Goal: Information Seeking & Learning: Learn about a topic

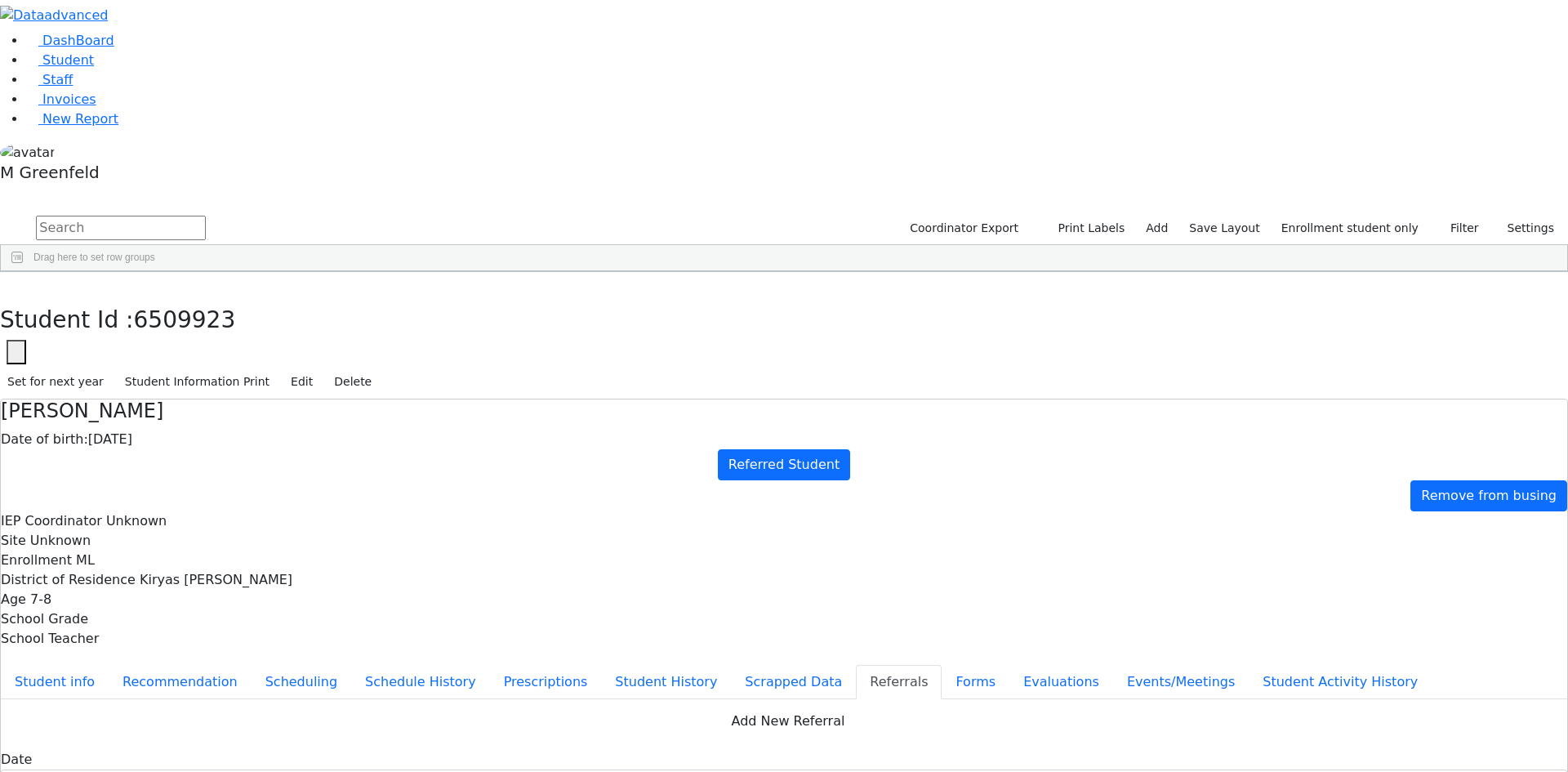
scroll to position [351, 0]
click at [16, 284] on icon "button" at bounding box center [12, 289] width 9 height 9
click at [92, 68] on link "Student" at bounding box center [59, 60] width 68 height 16
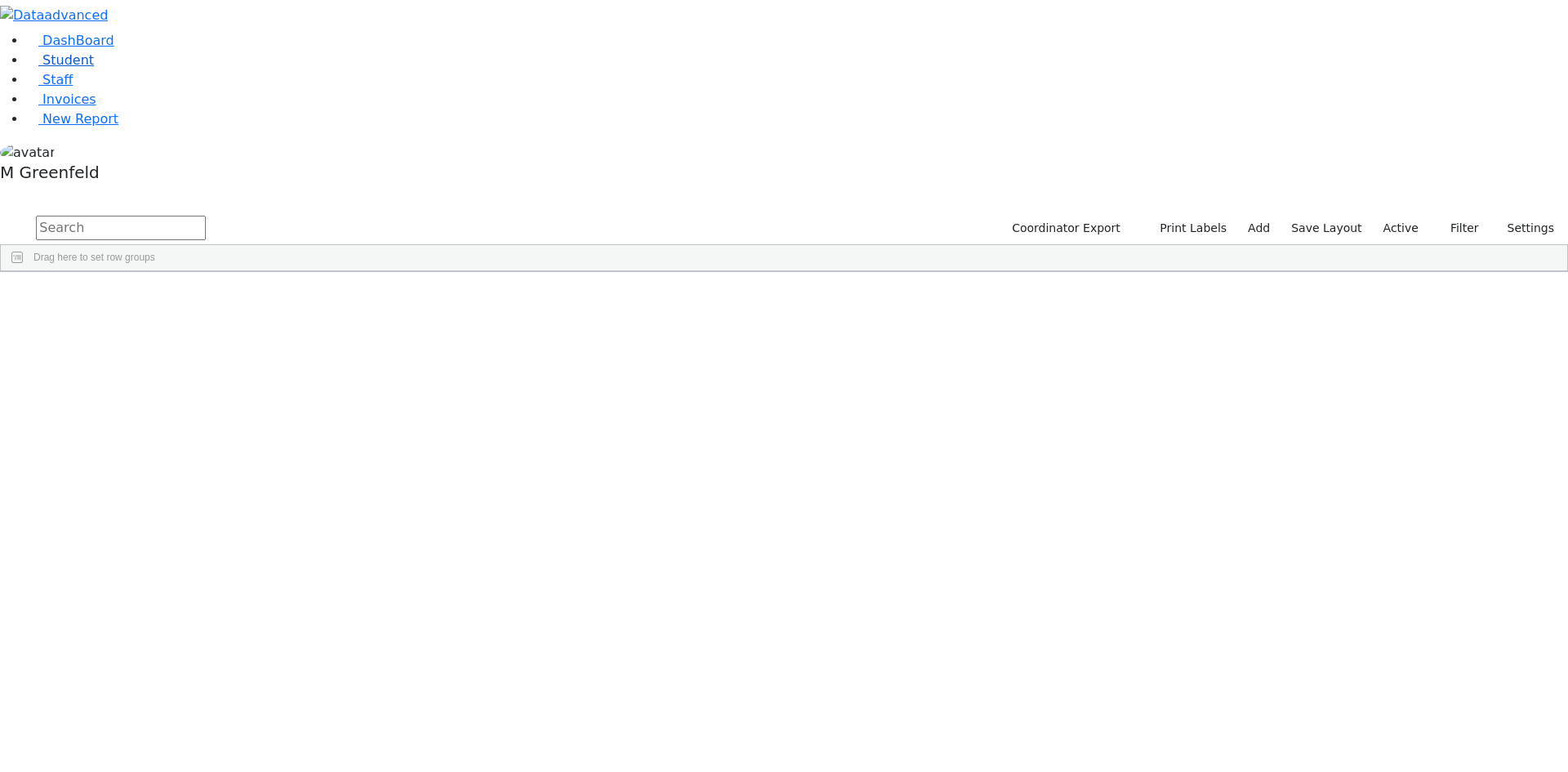
click at [94, 68] on link "Student" at bounding box center [59, 60] width 68 height 16
click at [1402, 215] on label "Active" at bounding box center [1401, 227] width 50 height 25
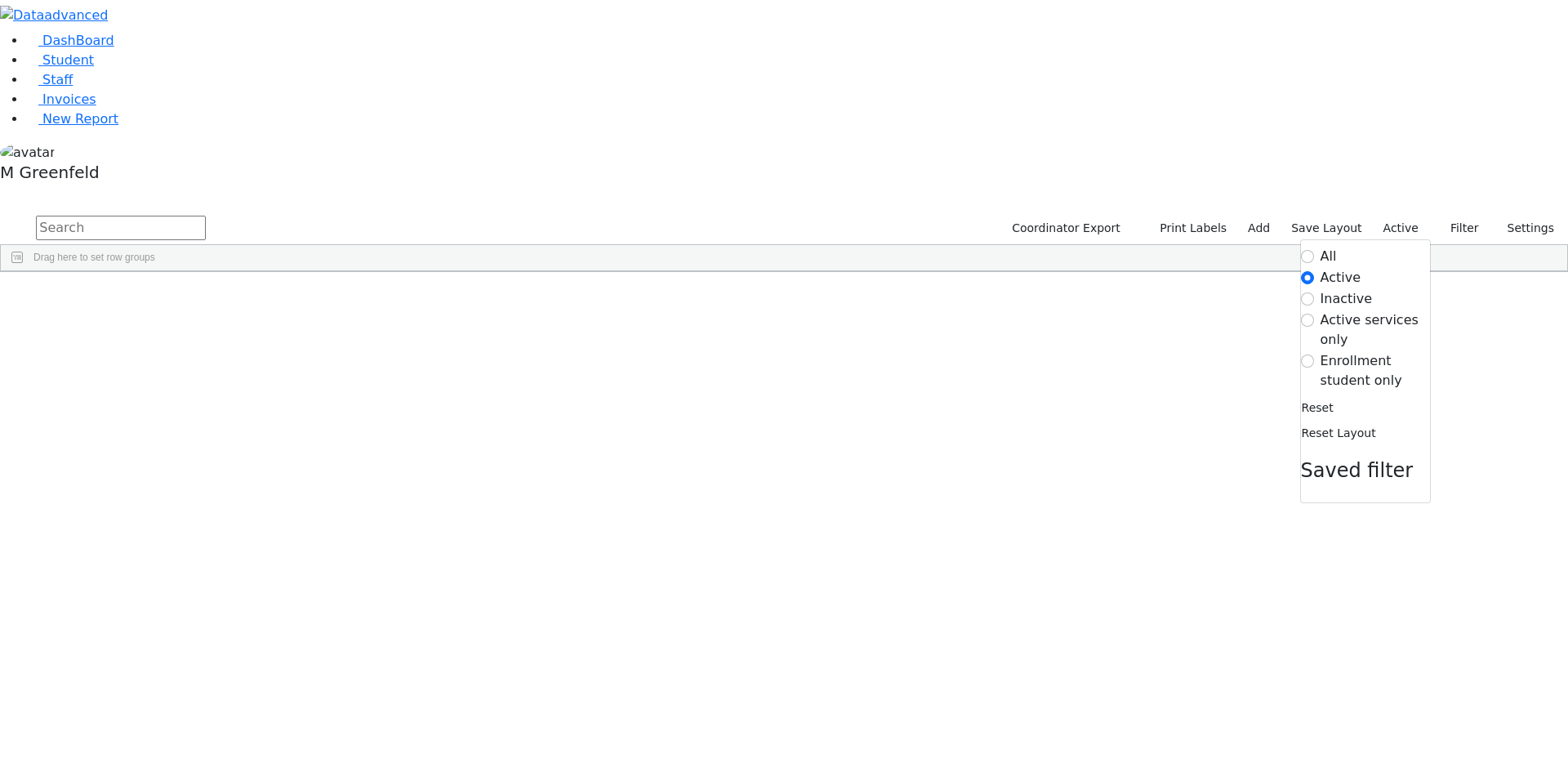
click at [1359, 240] on div "All Active Inactive Active services only Enrollment student only Reset Reset La…" at bounding box center [1366, 371] width 131 height 264
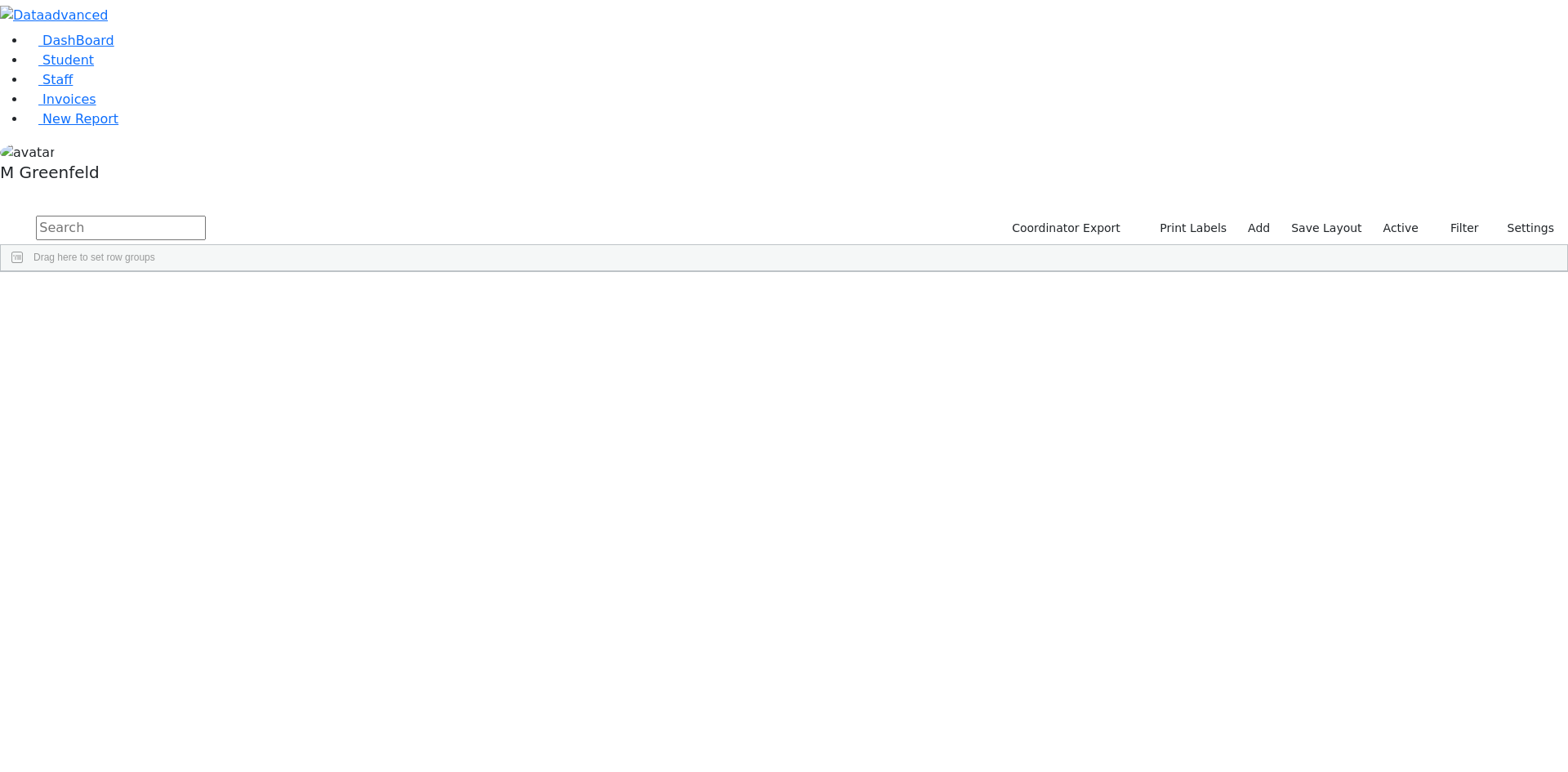
click at [1409, 213] on div "Coordinator Export Print Labels Add Save Layout Active Filter All Active Inacti…" at bounding box center [1280, 228] width 573 height 31
click at [1408, 215] on label "Active" at bounding box center [1401, 227] width 50 height 25
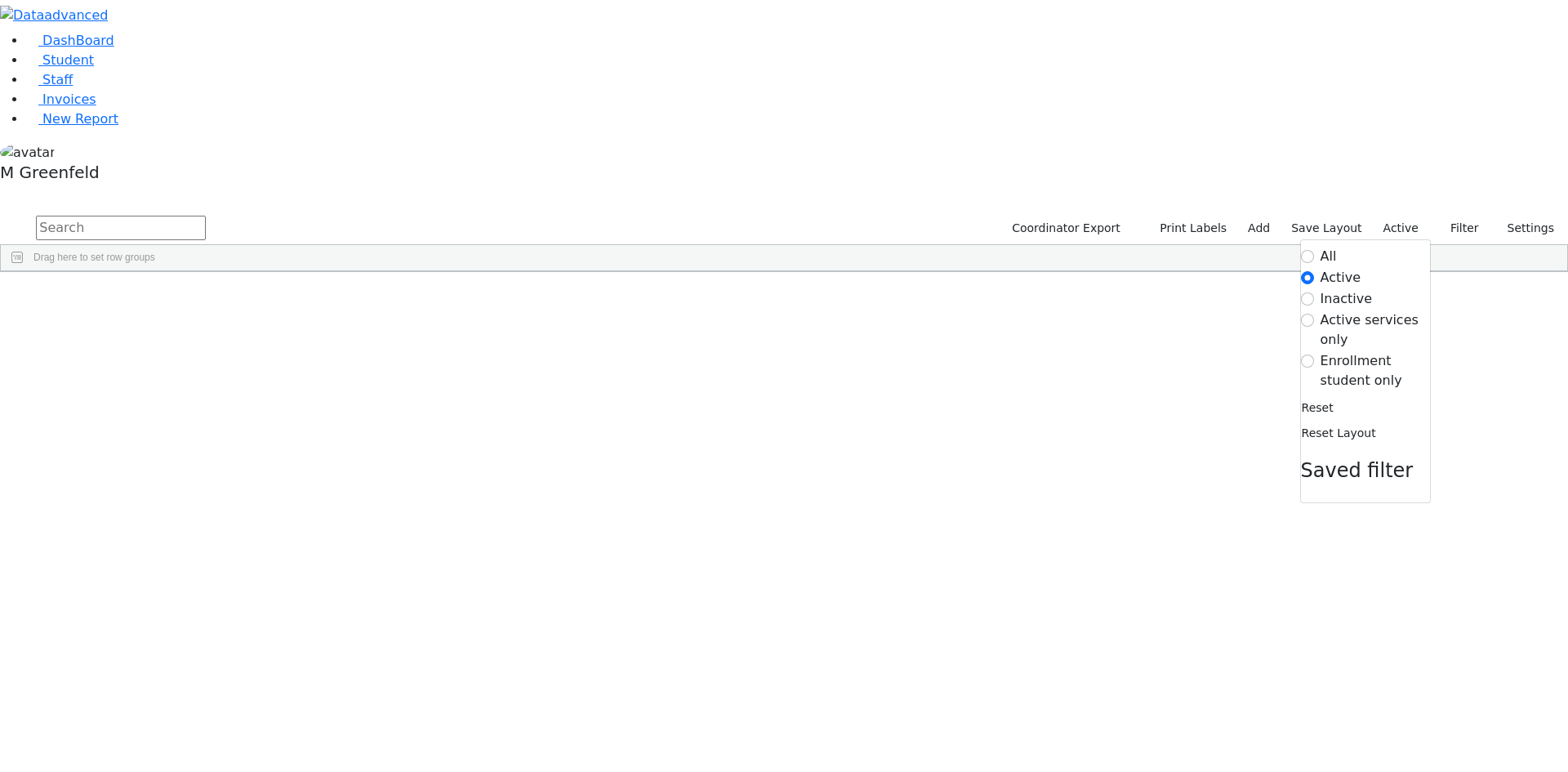
click at [1360, 351] on label "Enrollment student only" at bounding box center [1374, 370] width 109 height 39
click at [1314, 354] on input "Enrollment student only" at bounding box center [1307, 360] width 13 height 13
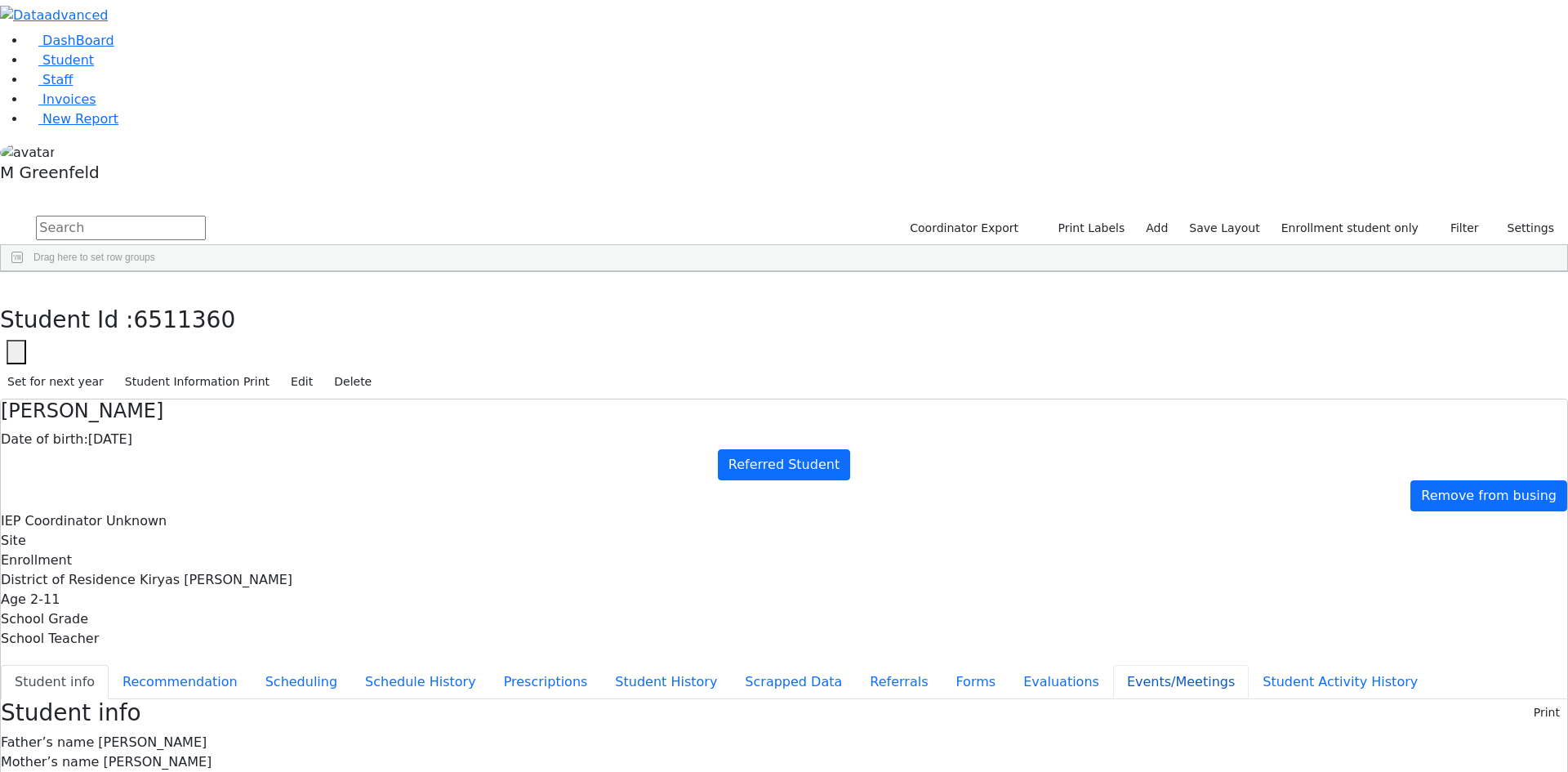
click at [1113, 664] on button "Events/Meetings" at bounding box center [1180, 682] width 135 height 34
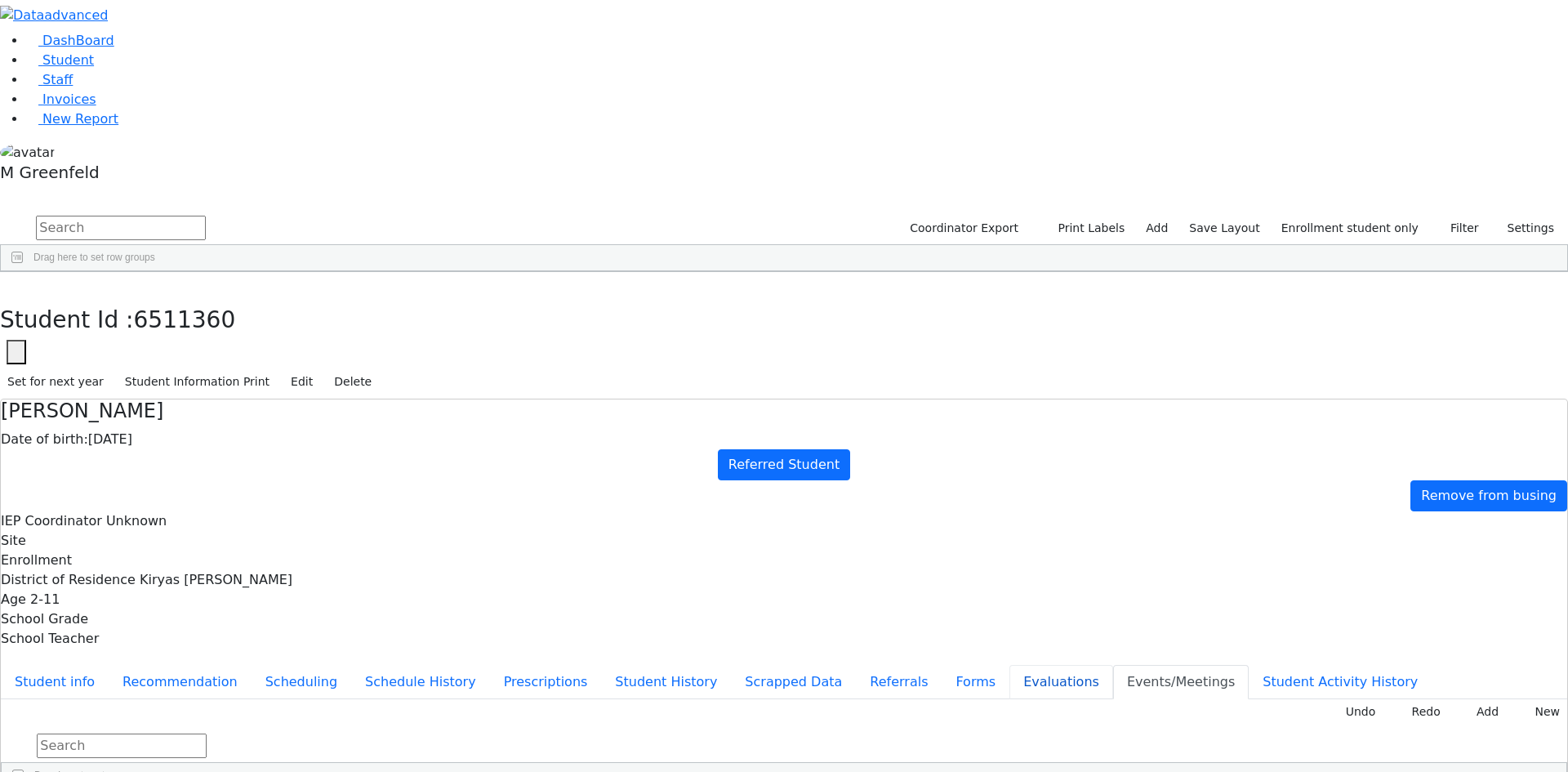
click at [1009, 664] on button "Evaluations" at bounding box center [1061, 682] width 103 height 34
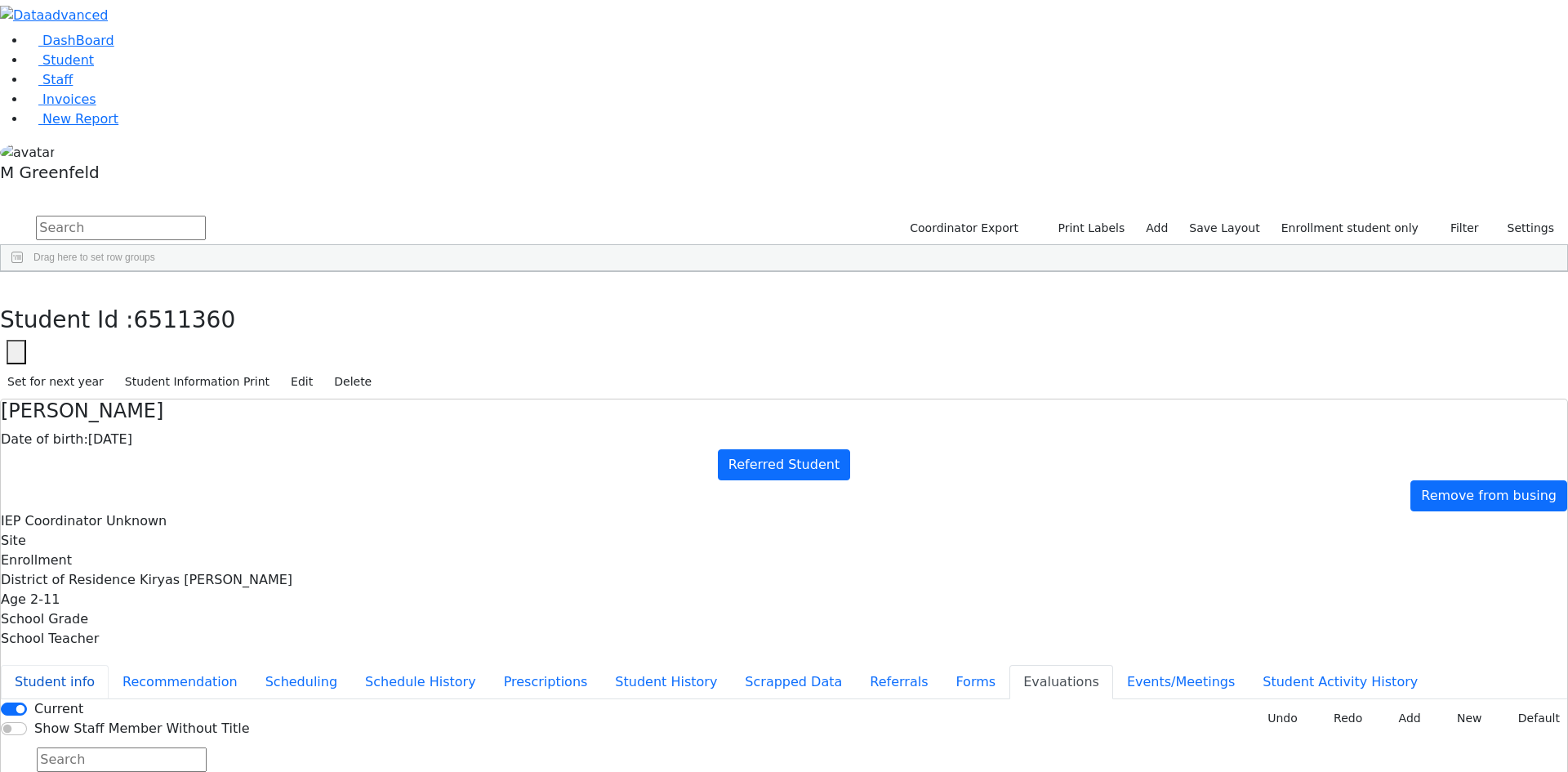
click at [109, 664] on button "Student info" at bounding box center [54, 682] width 108 height 34
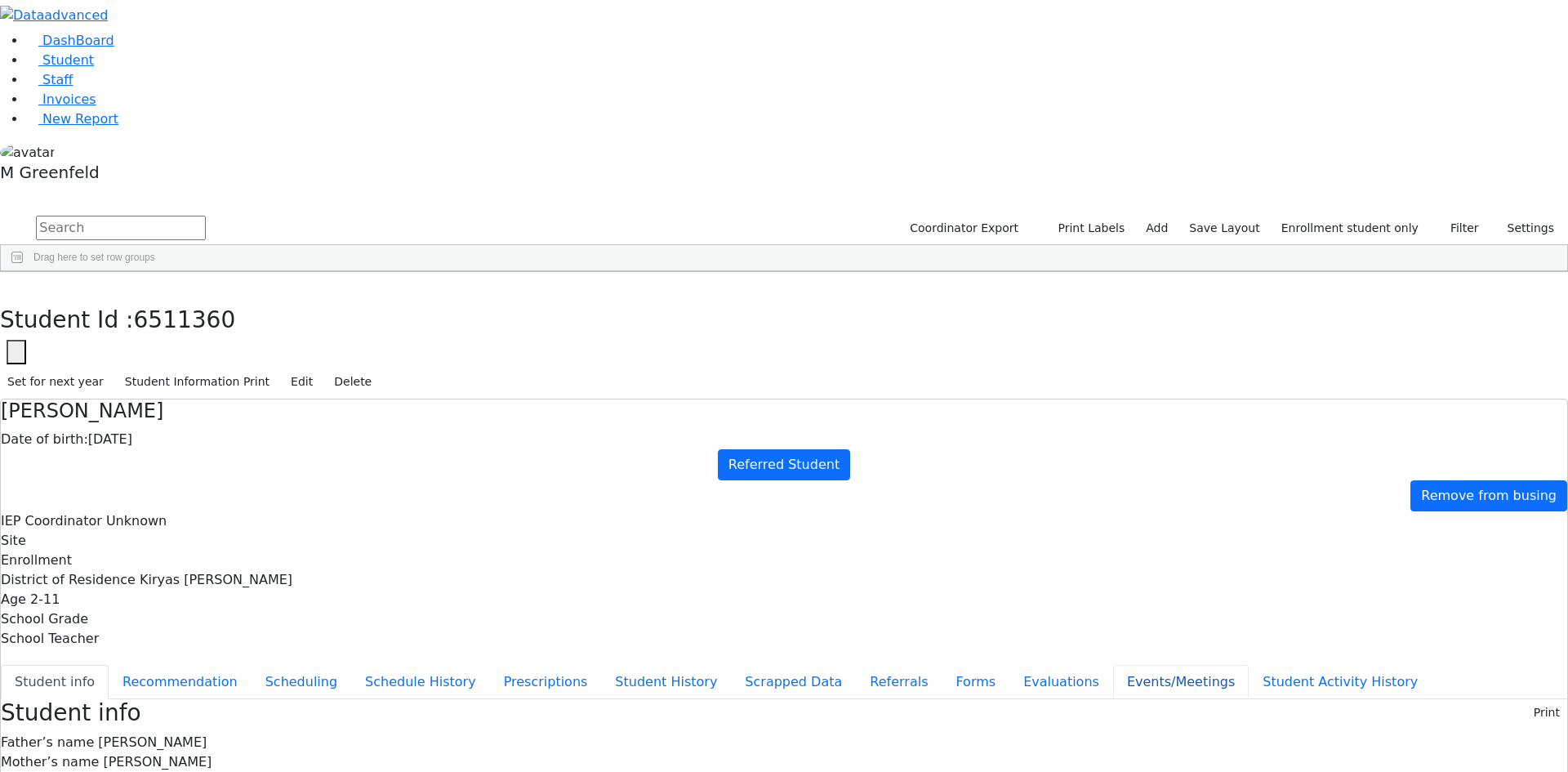
click at [1113, 664] on button "Events/Meetings" at bounding box center [1180, 682] width 135 height 34
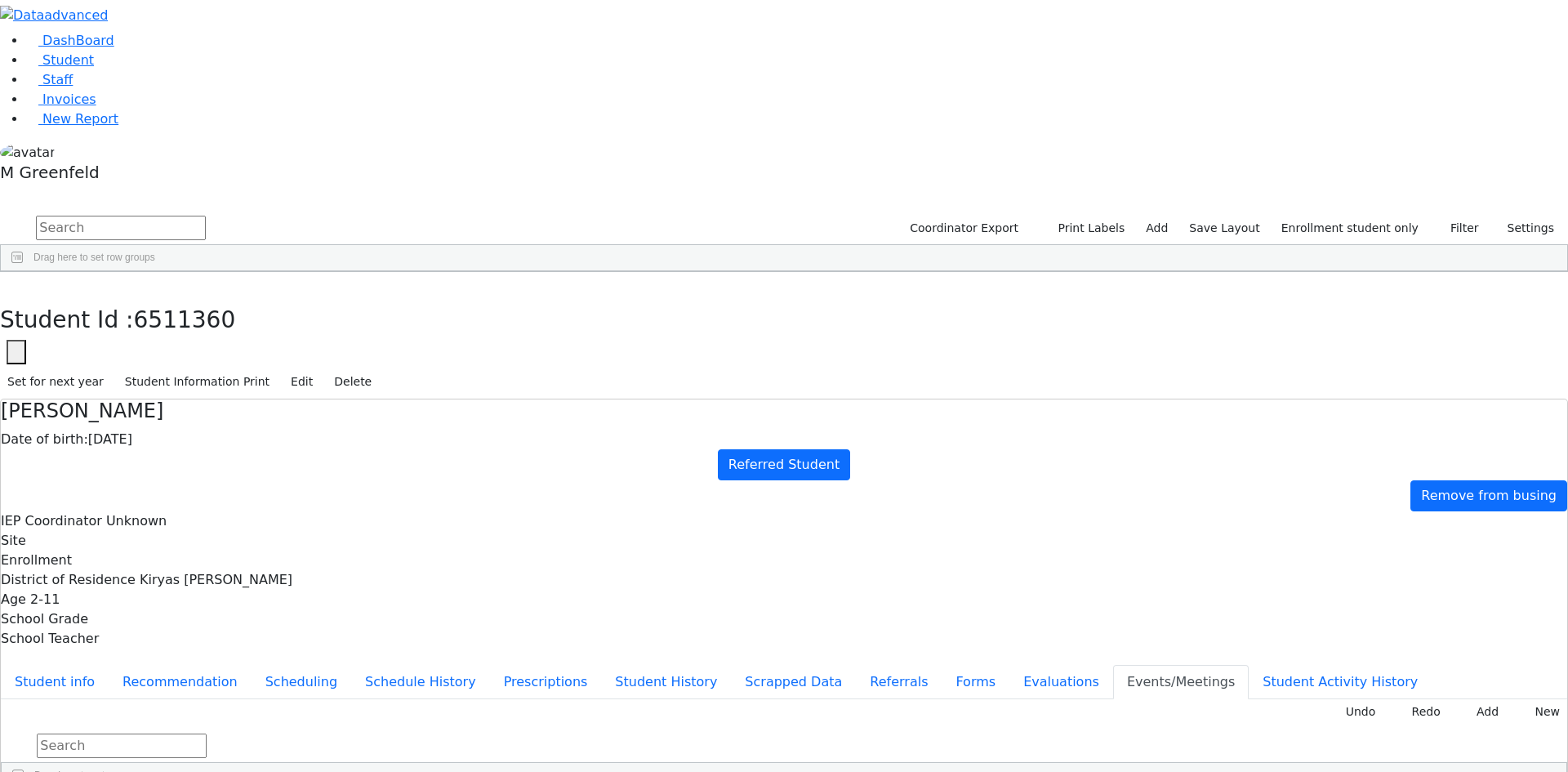
type input "[DATE]"
type input "By Phone"
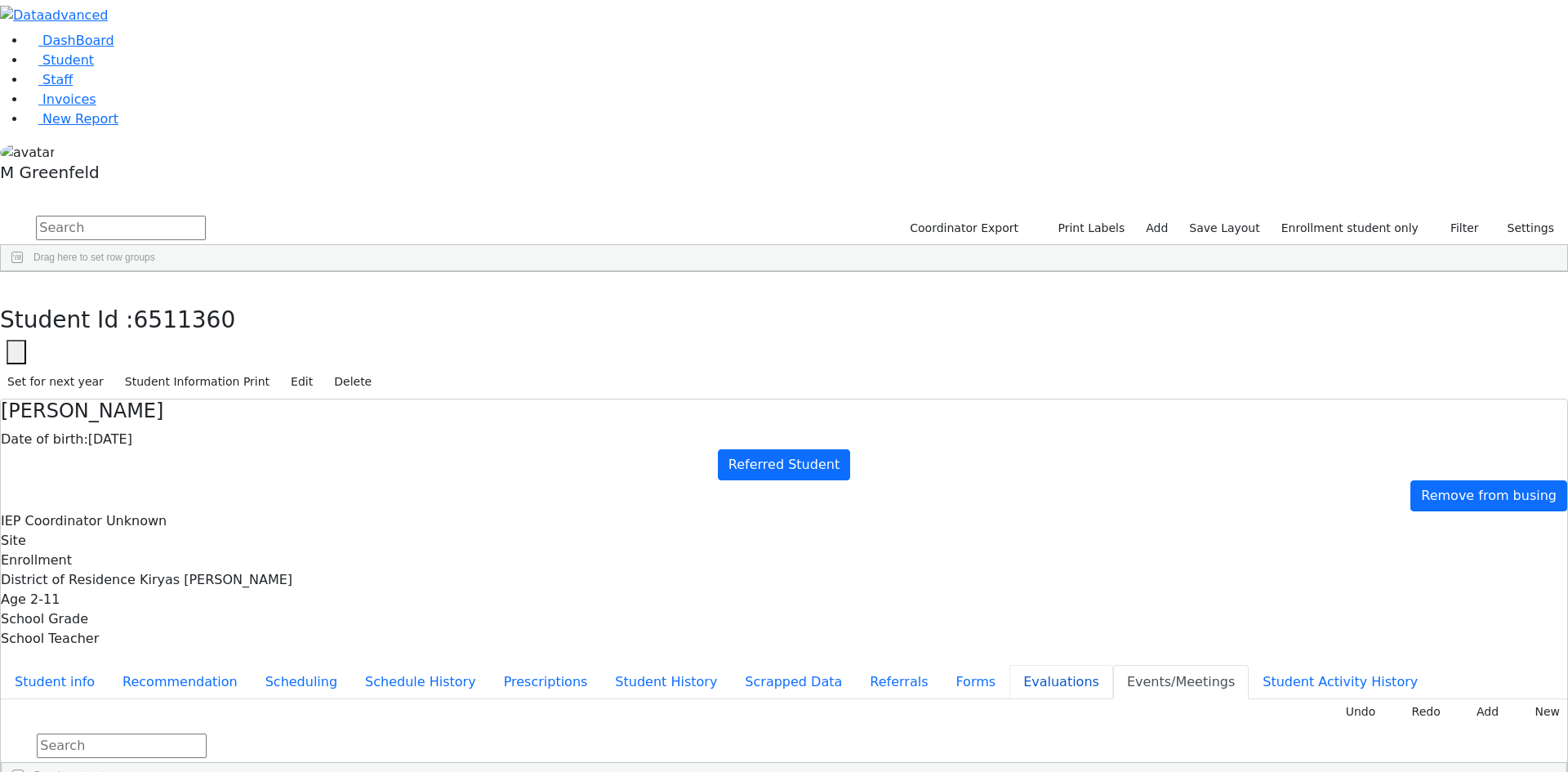
click at [1009, 664] on button "Evaluations" at bounding box center [1061, 682] width 103 height 34
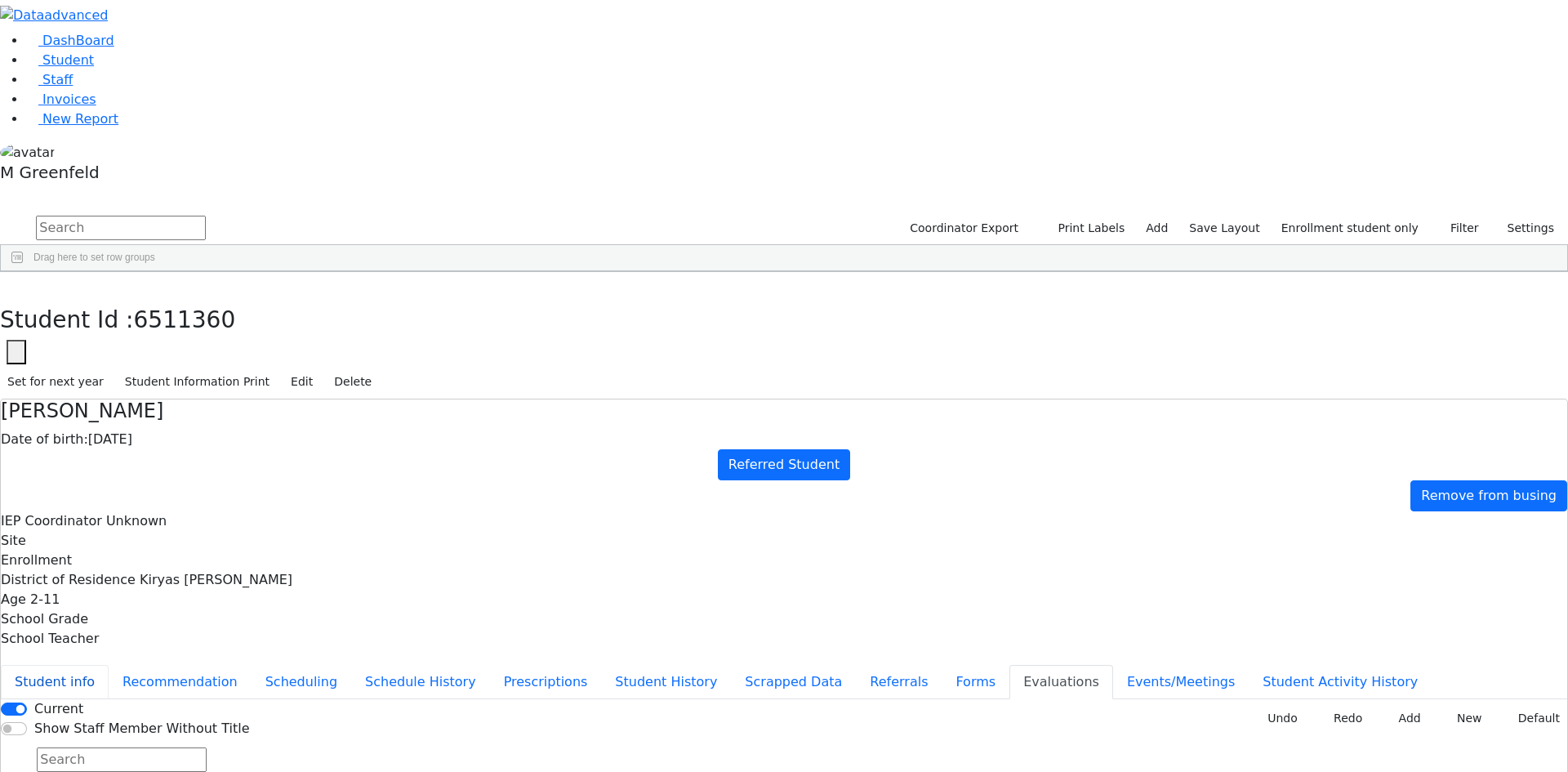
click at [109, 664] on button "Student info" at bounding box center [54, 682] width 108 height 34
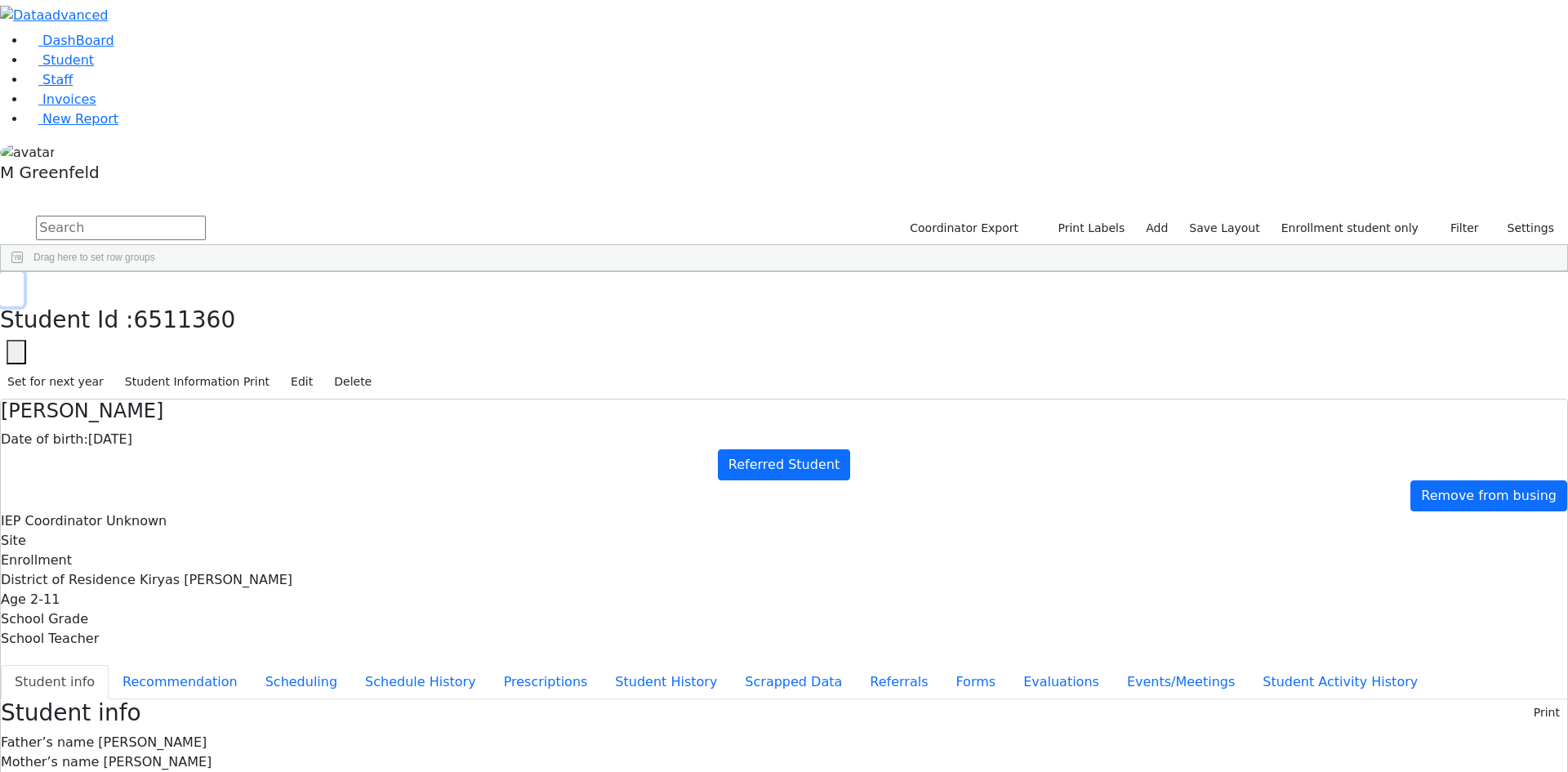
click at [23, 272] on button "button" at bounding box center [11, 290] width 23 height 34
click at [242, 413] on div "Hershy" at bounding box center [202, 424] width 78 height 23
click at [1009, 664] on button "Evaluations" at bounding box center [1061, 682] width 103 height 34
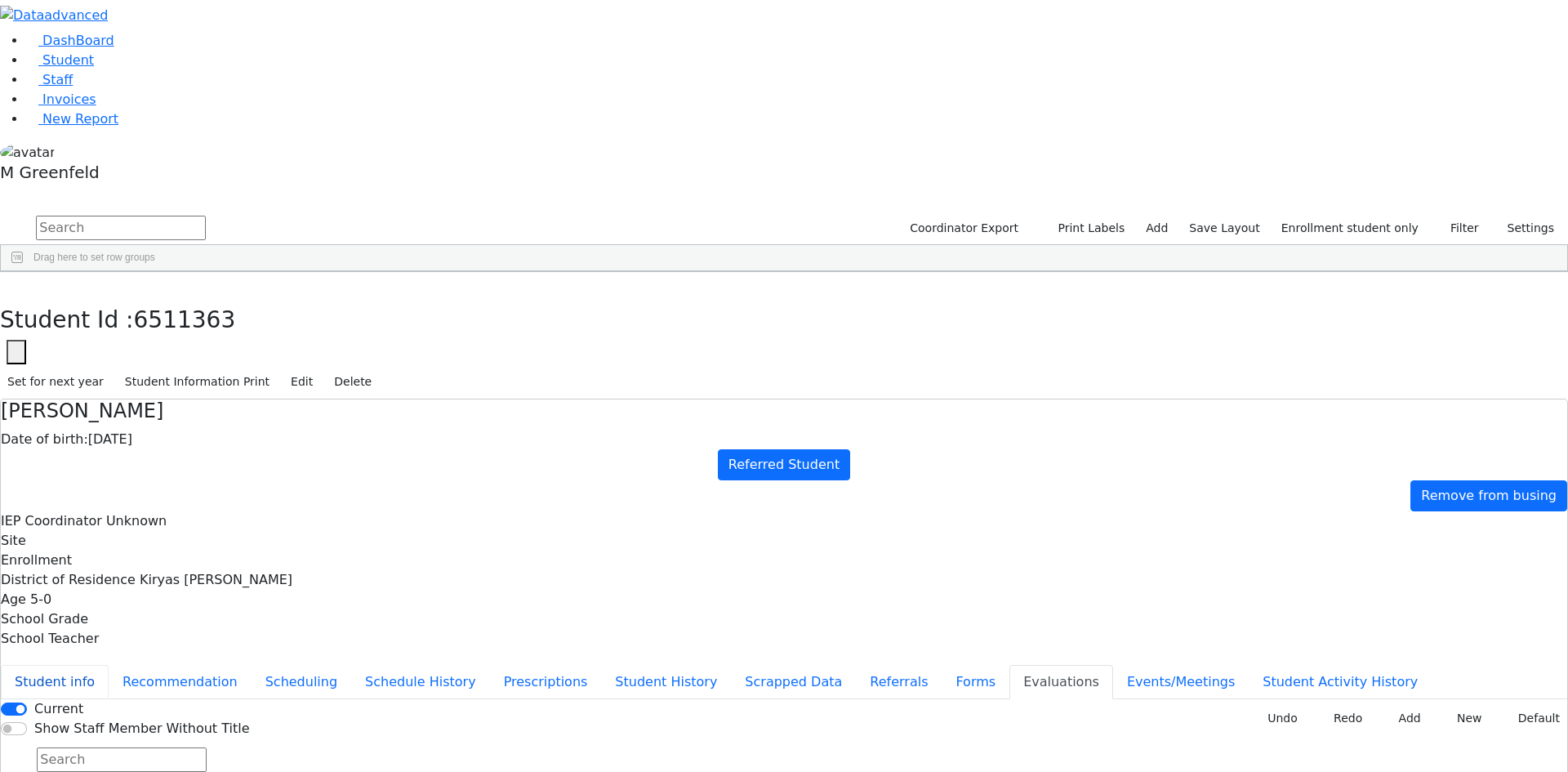
click at [109, 664] on button "Student info" at bounding box center [54, 682] width 108 height 34
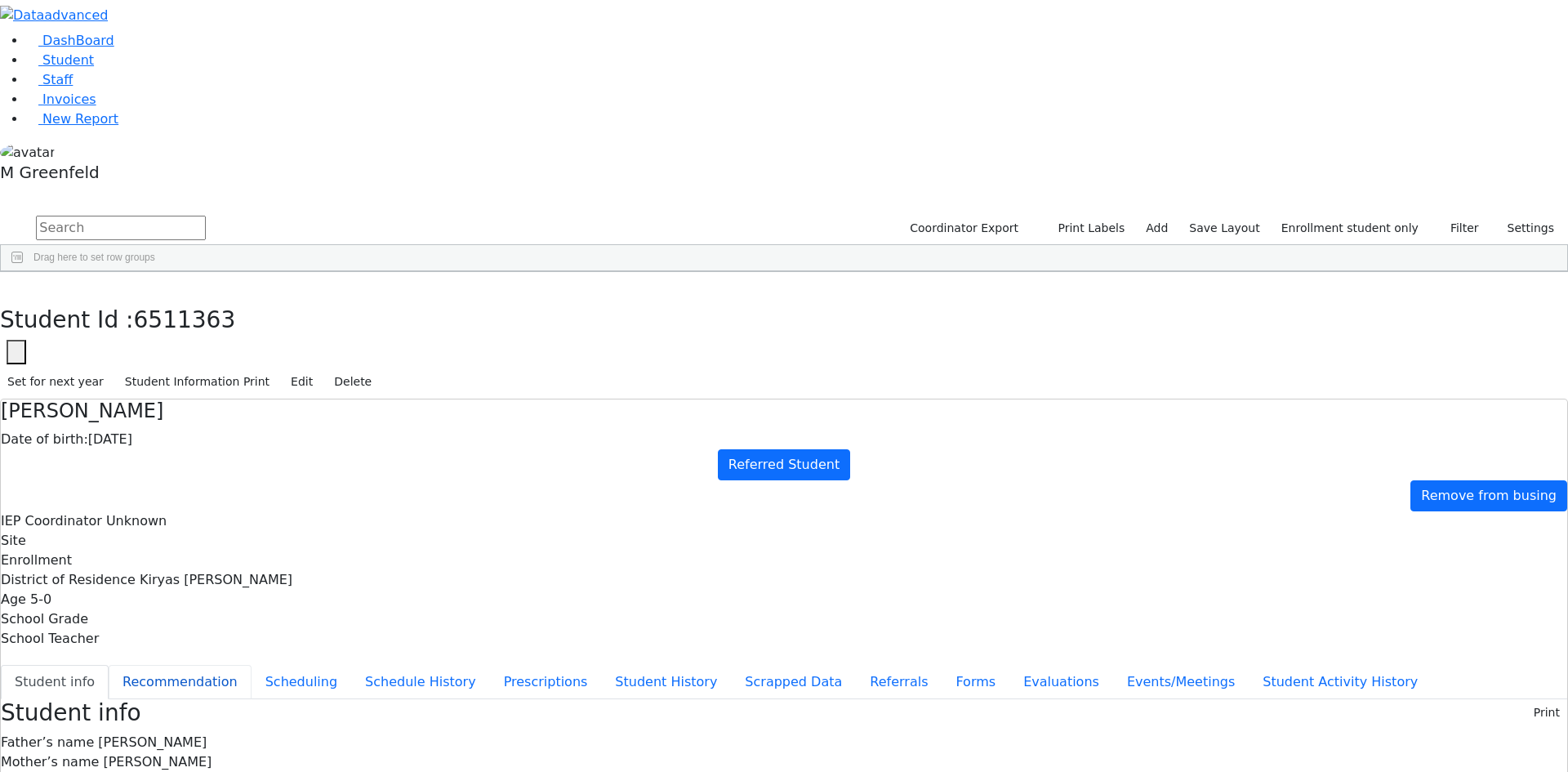
click at [252, 664] on button "Recommendation" at bounding box center [180, 682] width 143 height 34
checkbox input "true"
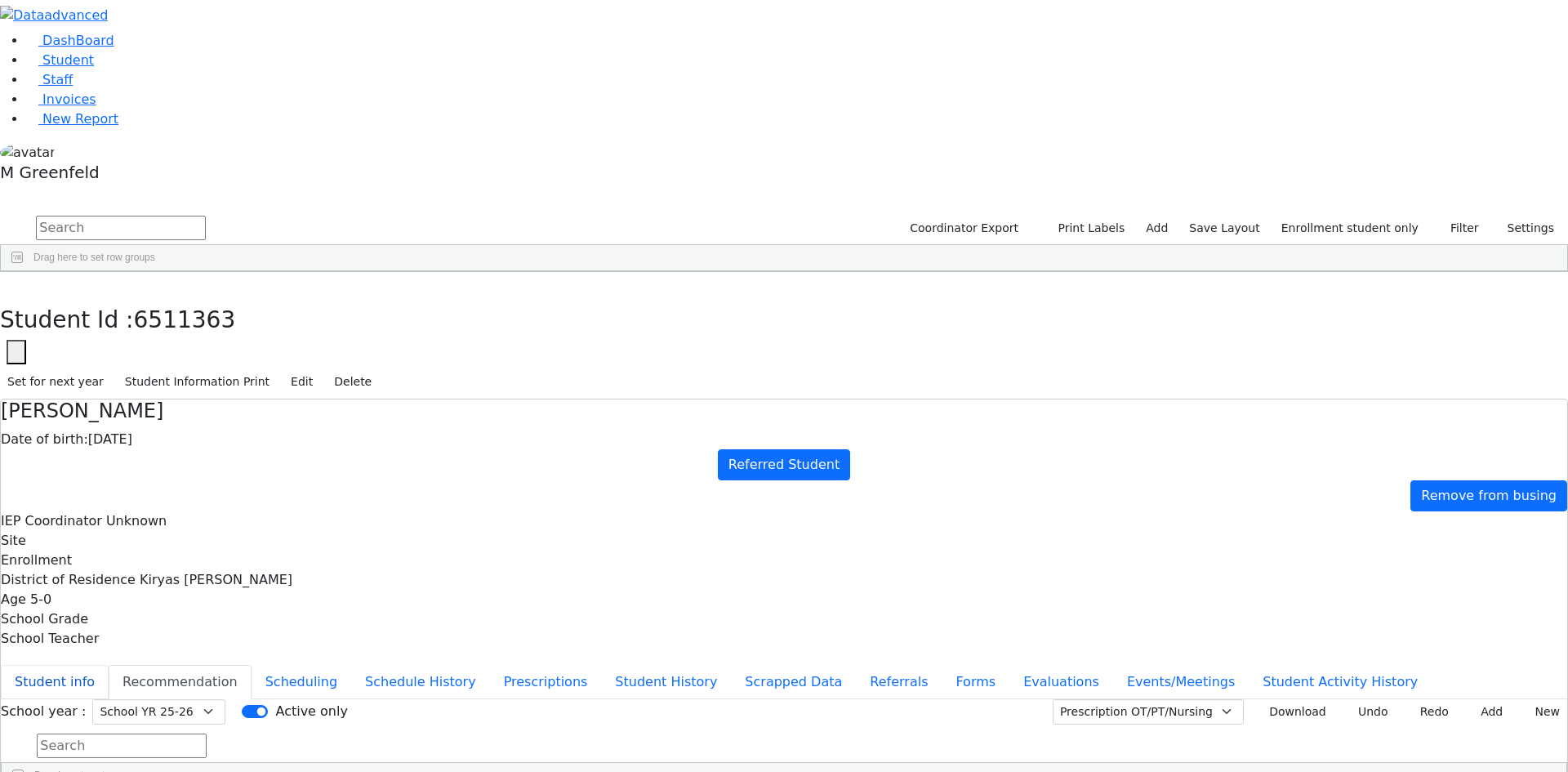
click at [109, 664] on button "Student info" at bounding box center [54, 682] width 108 height 34
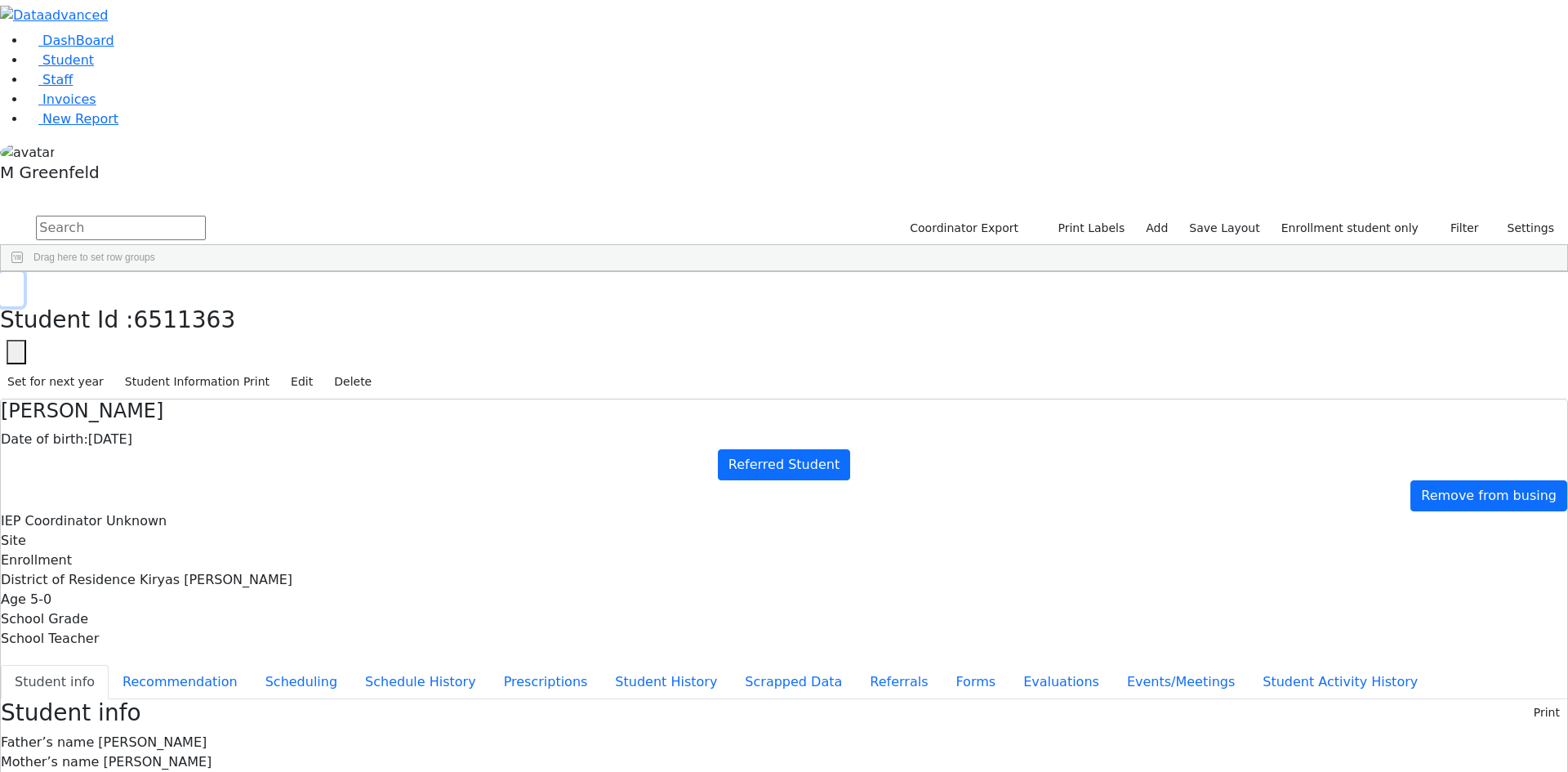
click at [23, 272] on button "button" at bounding box center [11, 290] width 23 height 34
click at [242, 738] on div "Esty" at bounding box center [202, 750] width 78 height 23
click at [1113, 664] on button "Events/Meetings" at bounding box center [1180, 682] width 135 height 34
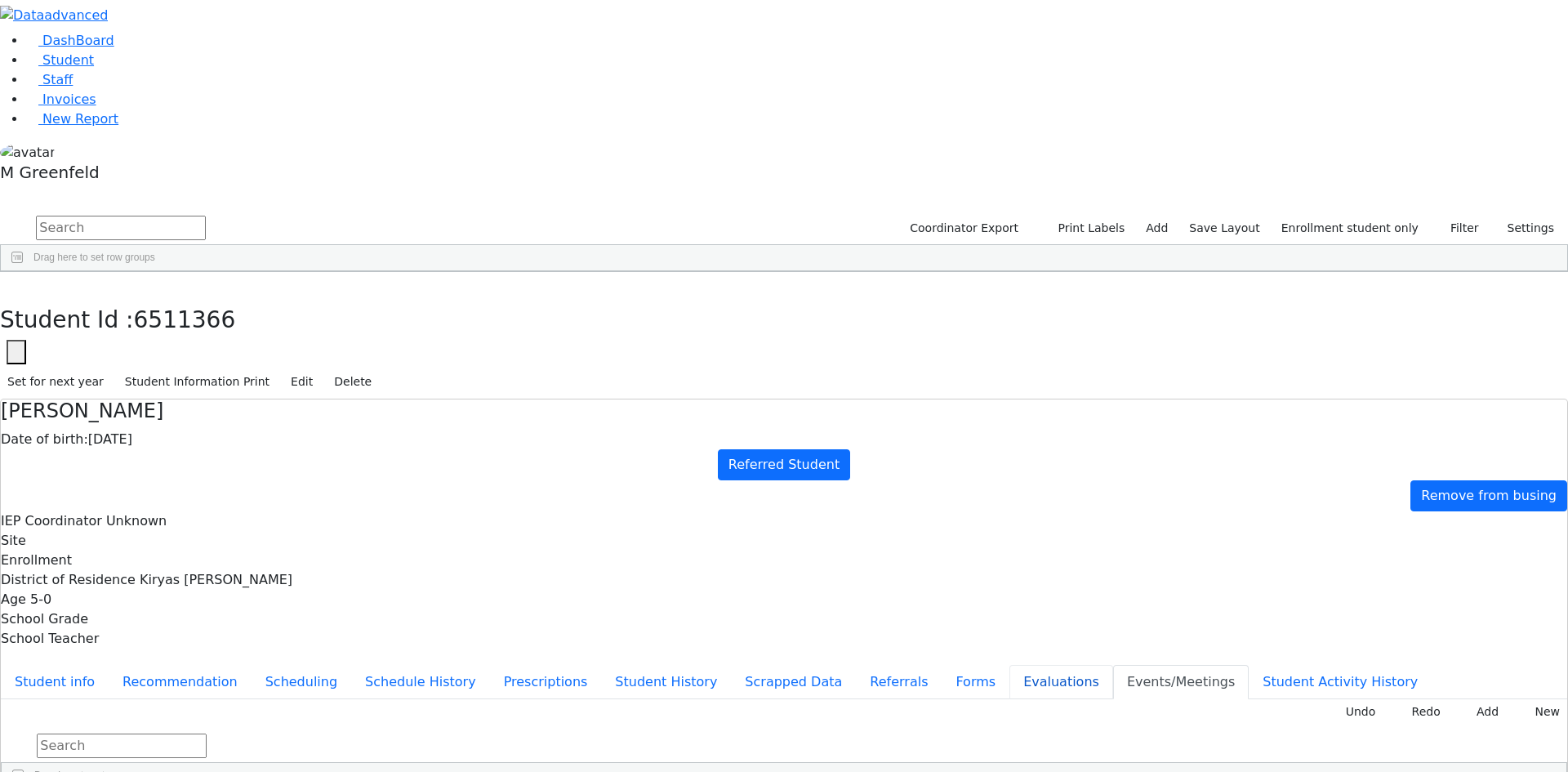
click at [1009, 664] on button "Evaluations" at bounding box center [1061, 682] width 103 height 34
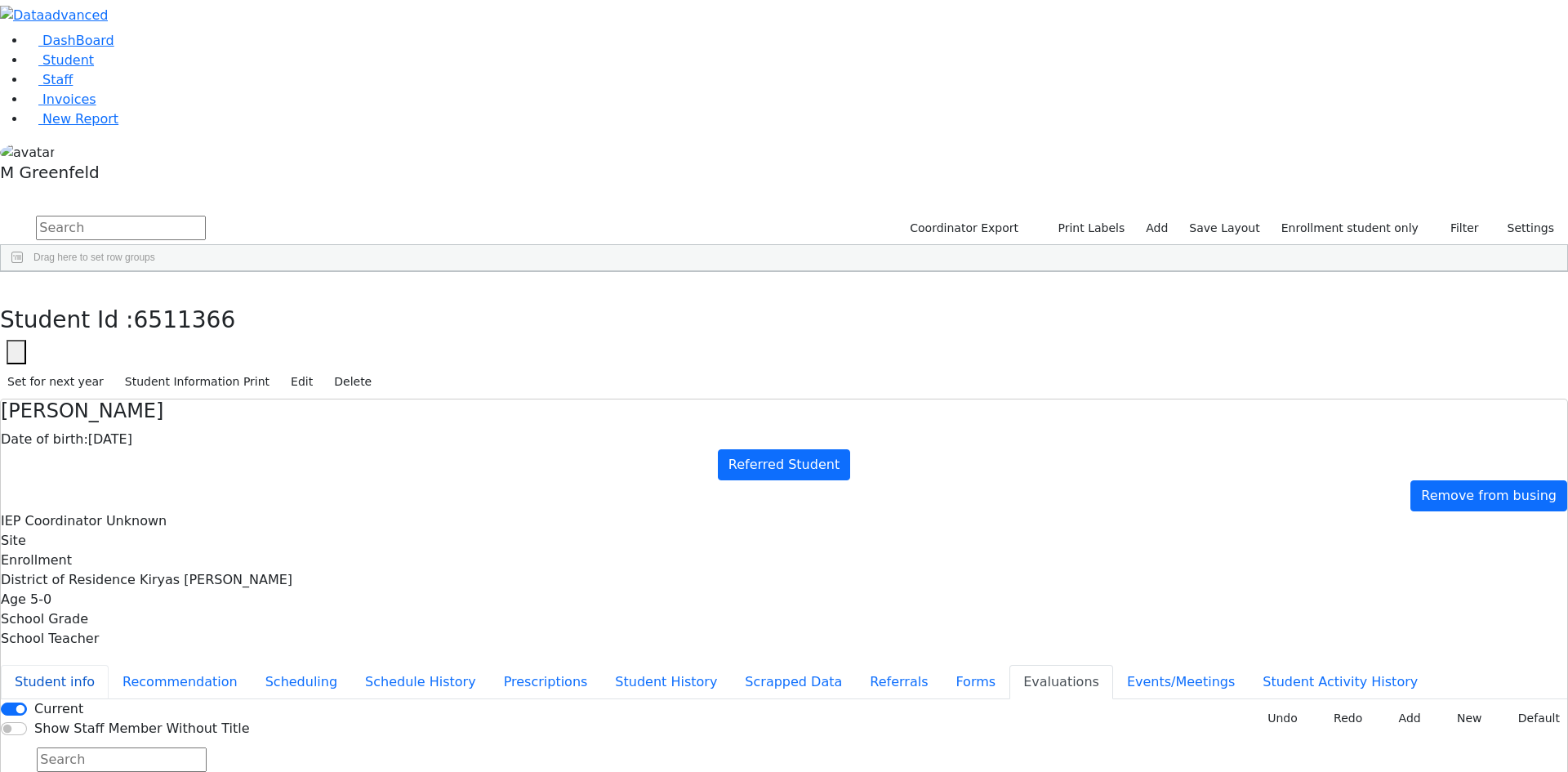
click at [109, 664] on button "Student info" at bounding box center [54, 682] width 108 height 34
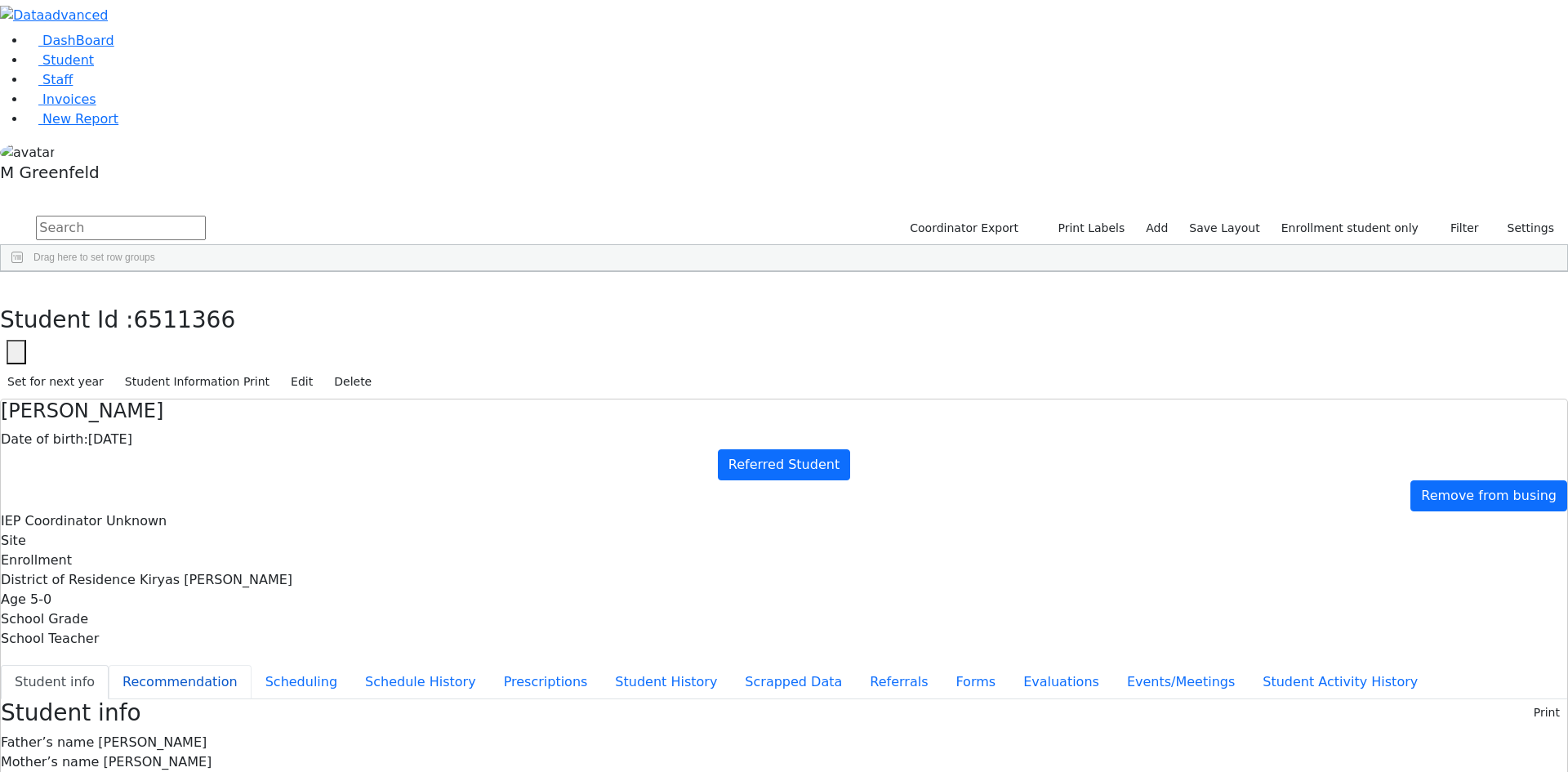
click at [252, 664] on button "Recommendation" at bounding box center [180, 682] width 143 height 34
checkbox input "true"
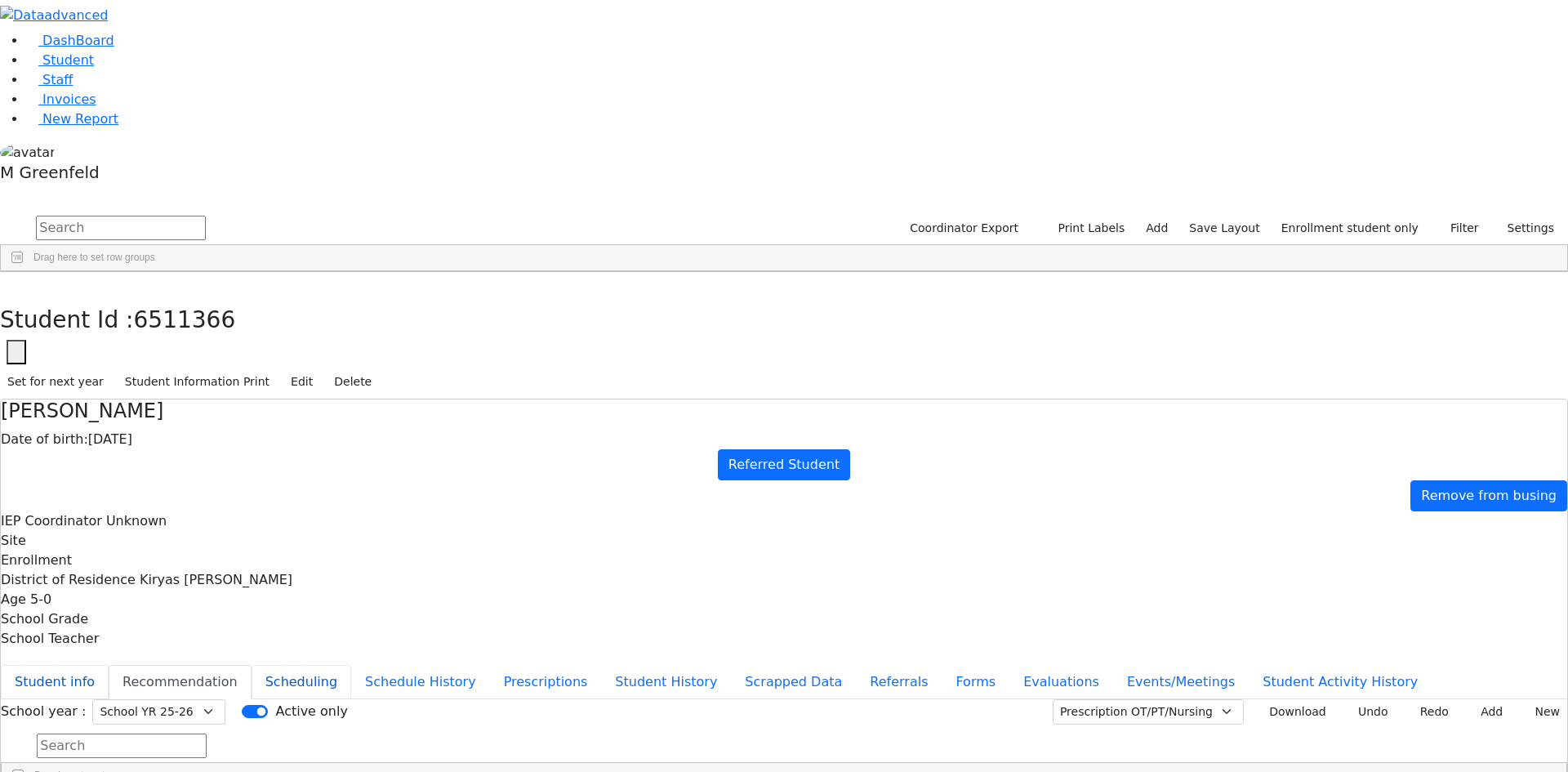
drag, startPoint x: 382, startPoint y: 213, endPoint x: 395, endPoint y: 249, distance: 38.3
click at [109, 664] on button "Student info" at bounding box center [54, 682] width 108 height 34
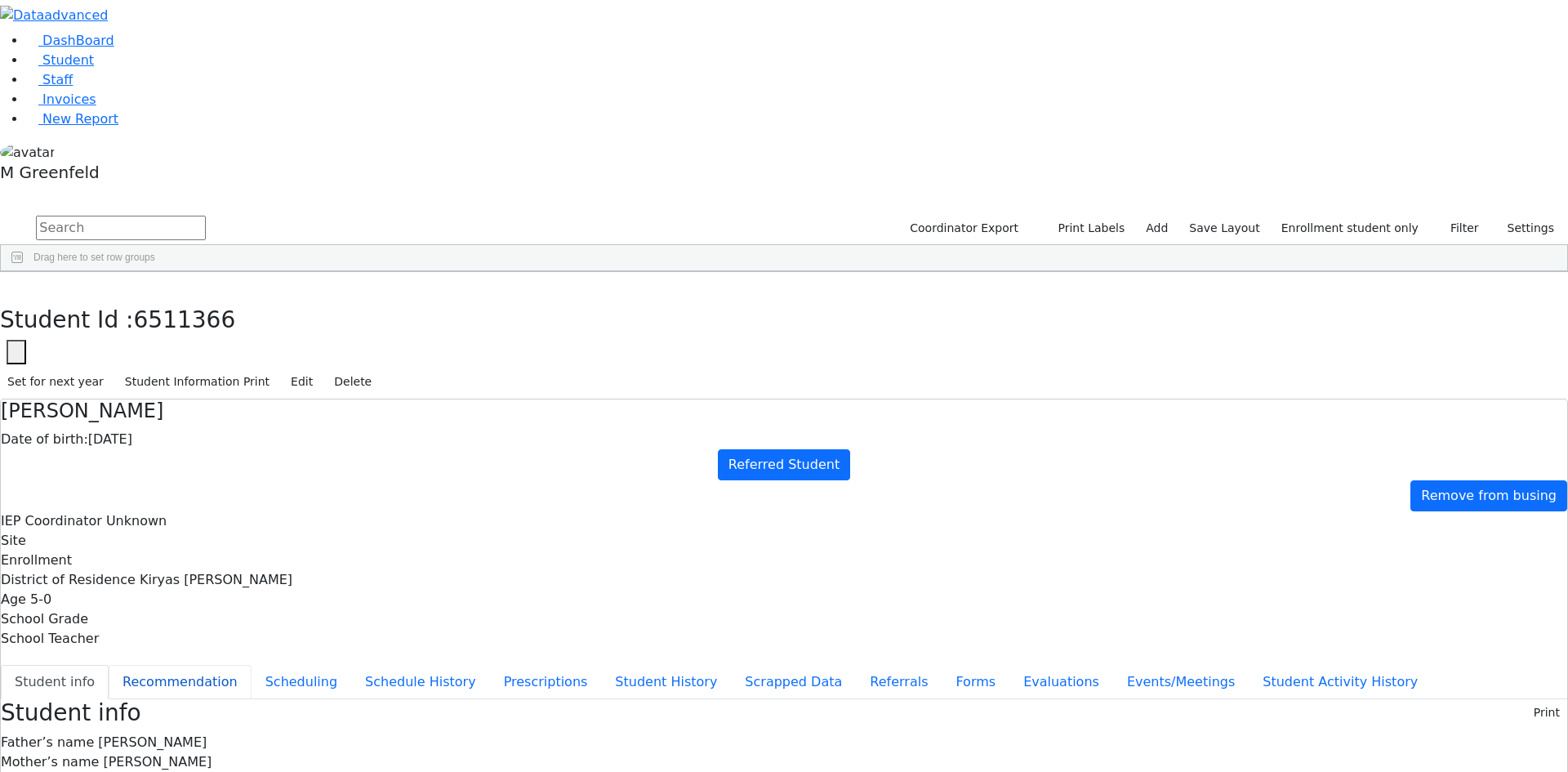
click at [252, 664] on button "Recommendation" at bounding box center [180, 682] width 143 height 34
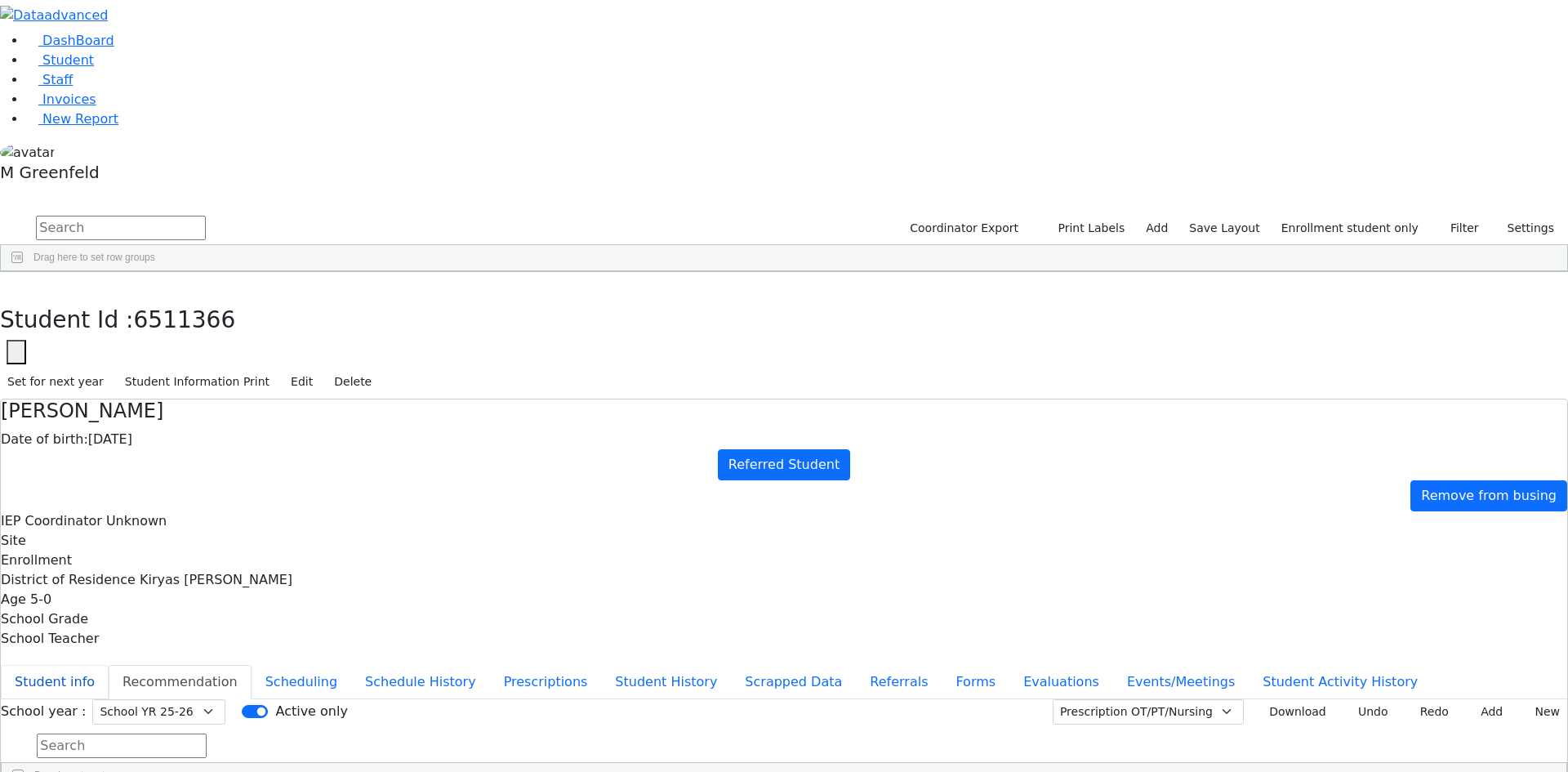
click at [109, 664] on button "Student info" at bounding box center [54, 682] width 108 height 34
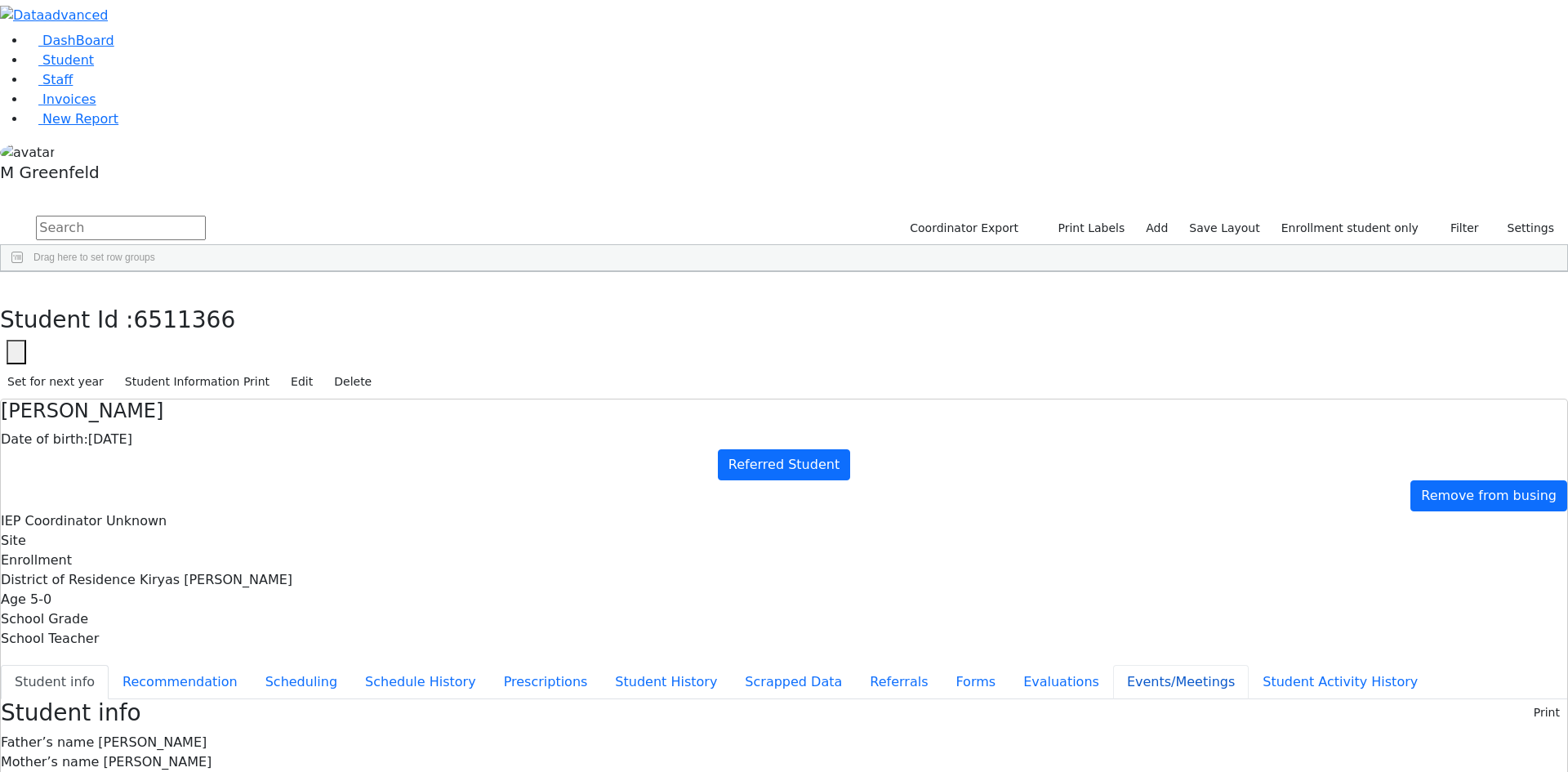
click at [1113, 664] on button "Events/Meetings" at bounding box center [1180, 682] width 135 height 34
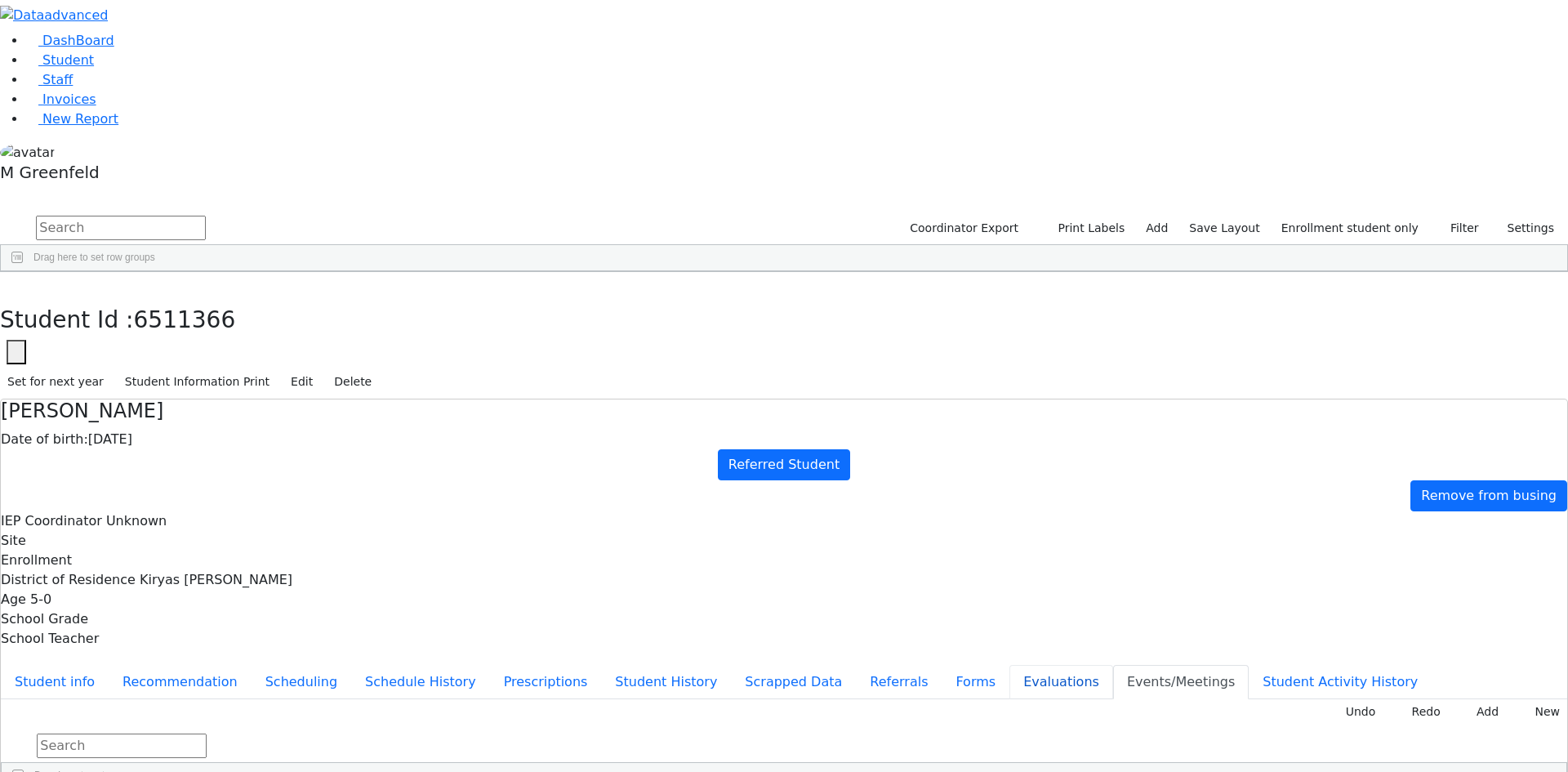
click at [1009, 664] on button "Evaluations" at bounding box center [1061, 682] width 103 height 34
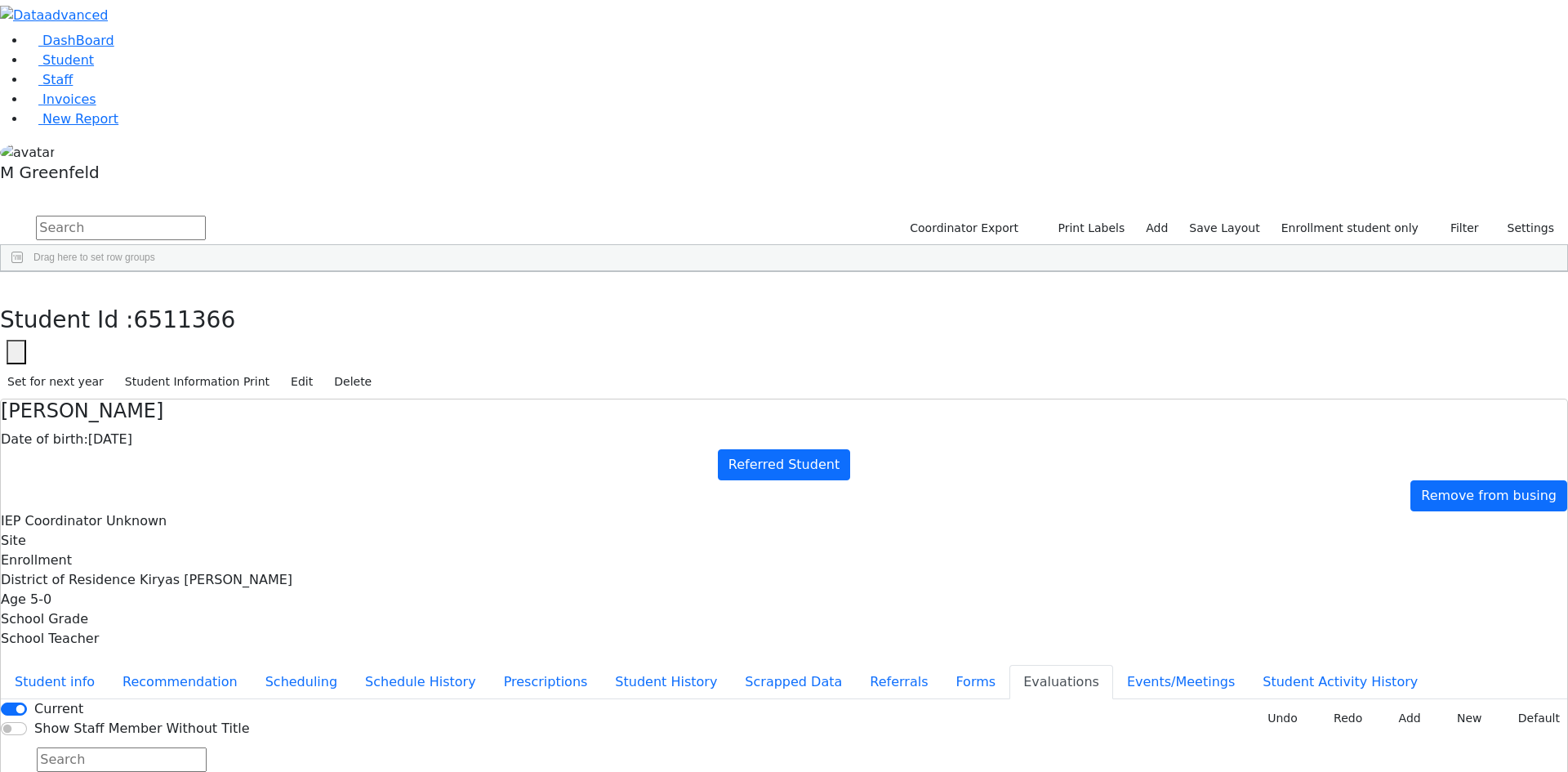
type input "[DATE]"
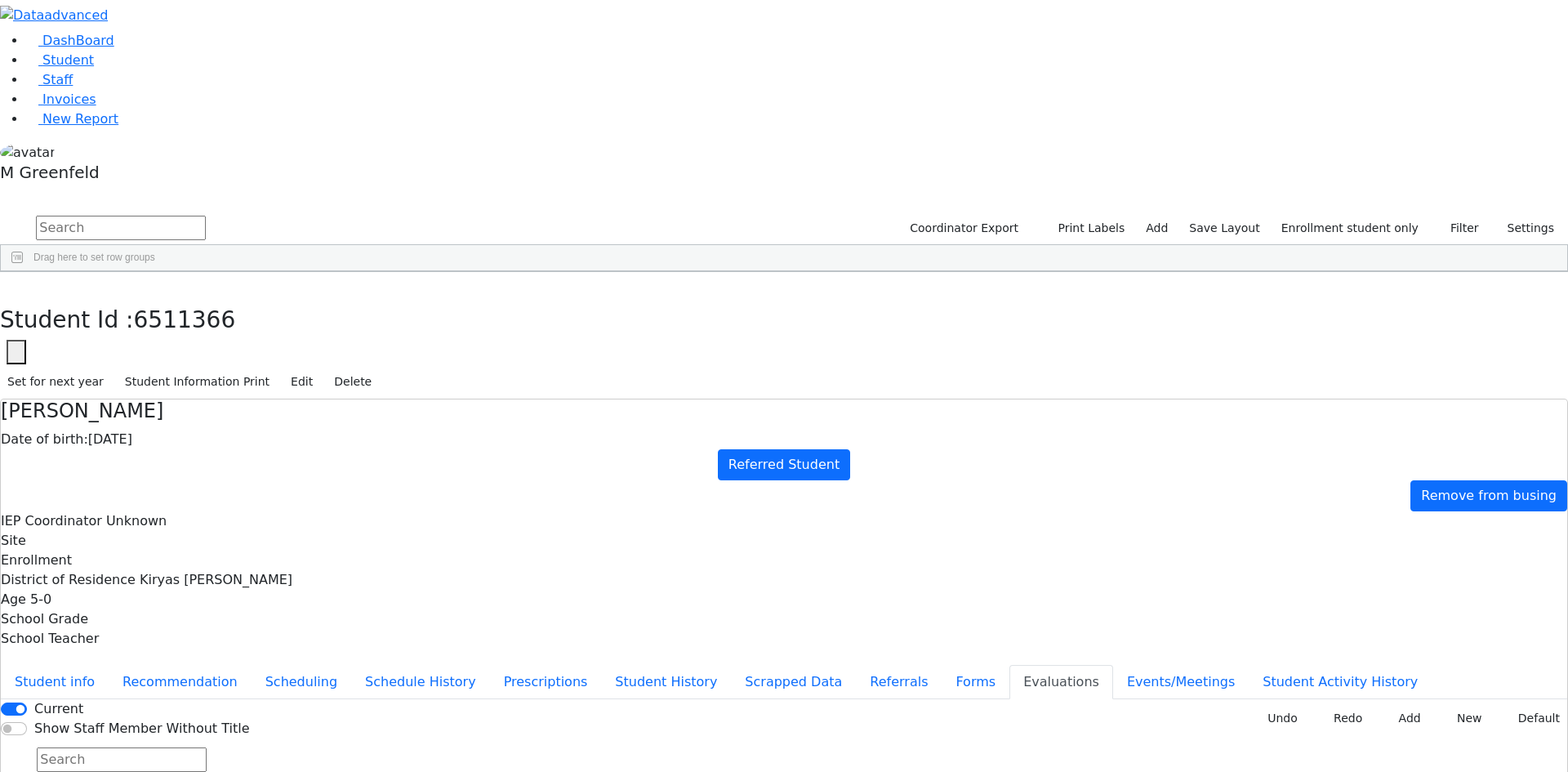
click at [16, 284] on icon "button" at bounding box center [12, 289] width 9 height 9
click at [164, 738] on div "Moskowitz" at bounding box center [125, 750] width 78 height 23
click at [16, 284] on icon "button" at bounding box center [12, 289] width 9 height 9
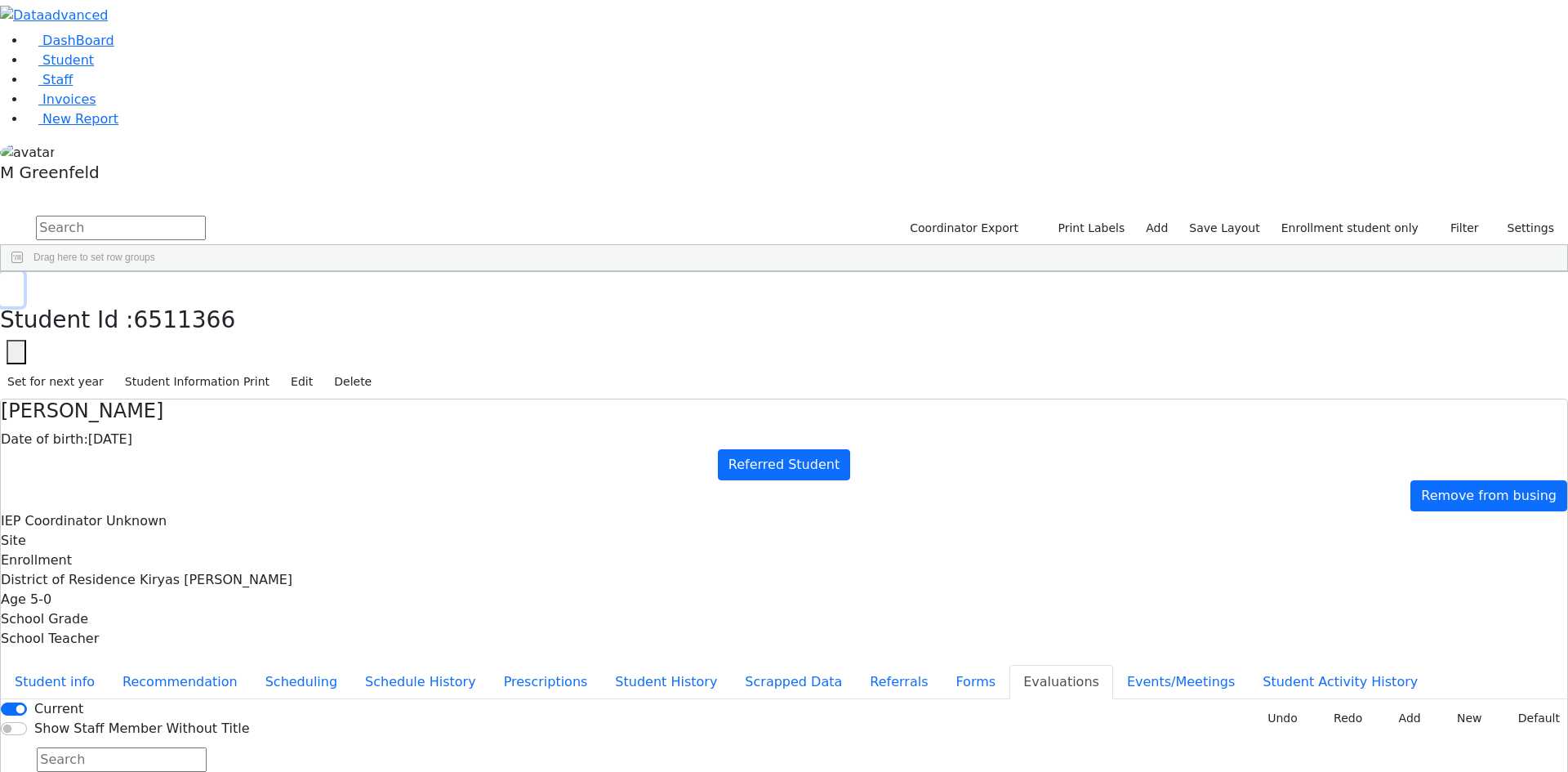
scroll to position [0, 0]
click at [109, 664] on button "Student info" at bounding box center [54, 682] width 108 height 34
